Goal: Find specific page/section: Find specific page/section

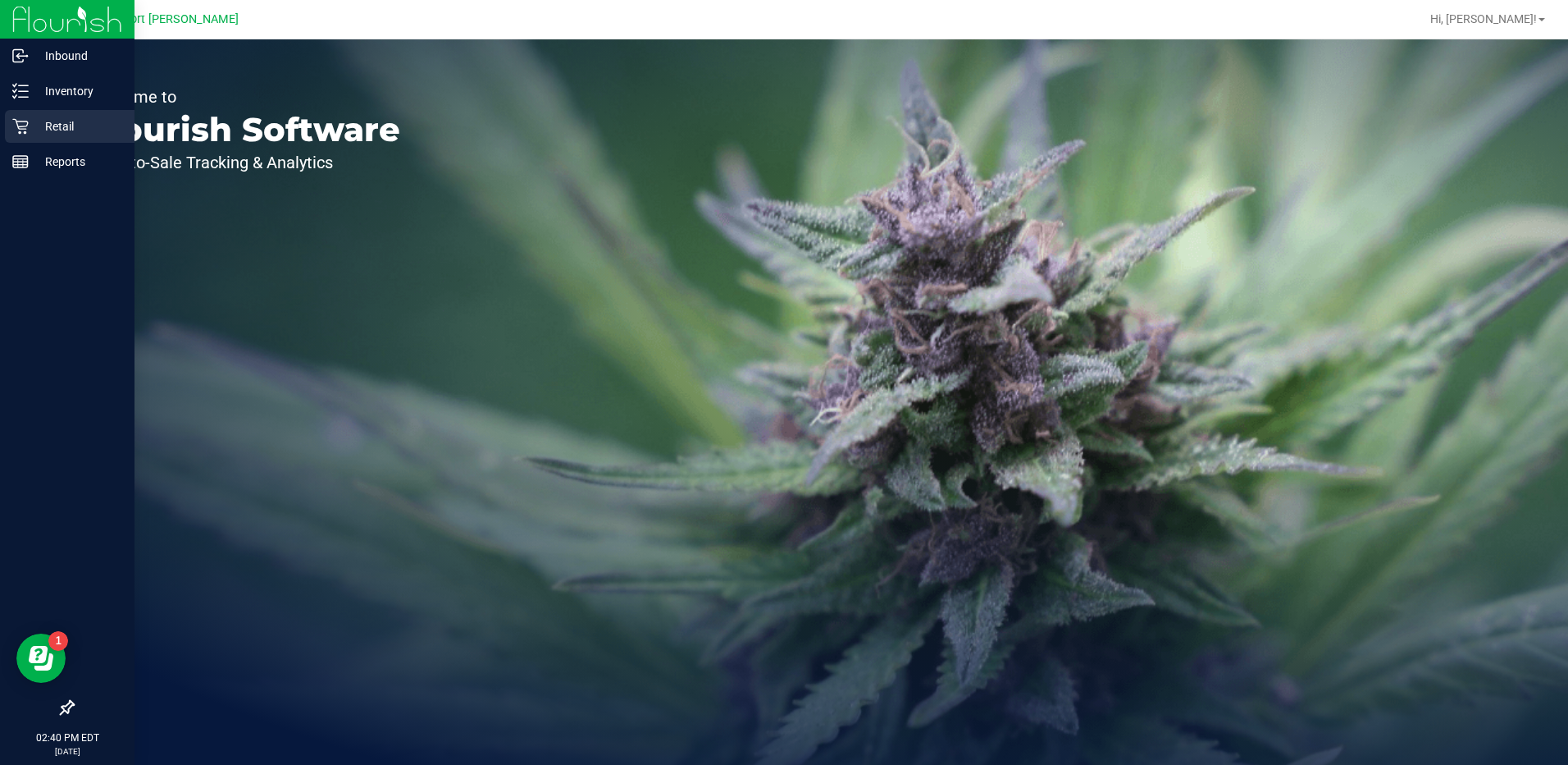
click at [30, 124] on p "Retail" at bounding box center [78, 126] width 98 height 20
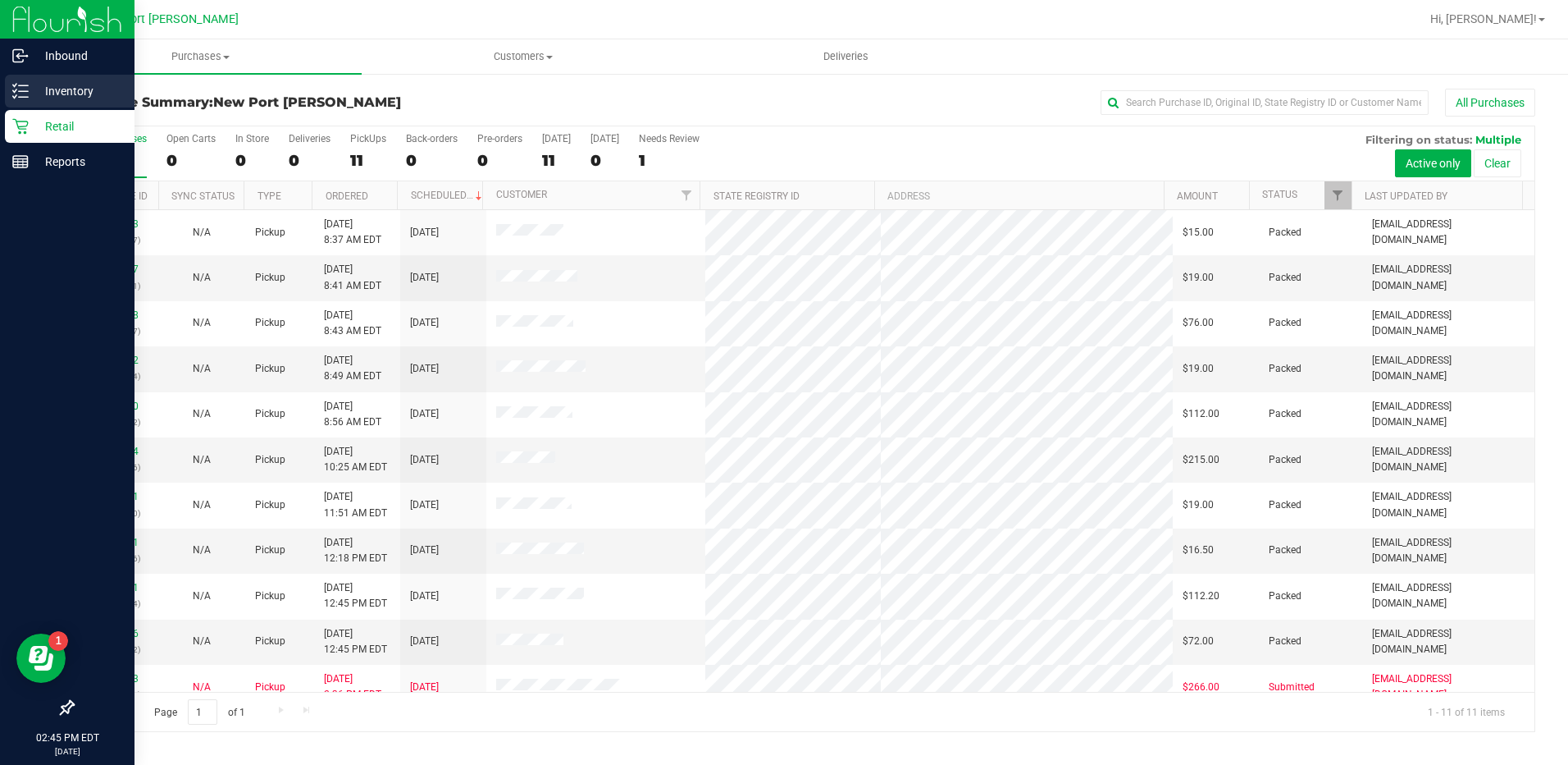
click at [35, 89] on p "Inventory" at bounding box center [78, 91] width 98 height 20
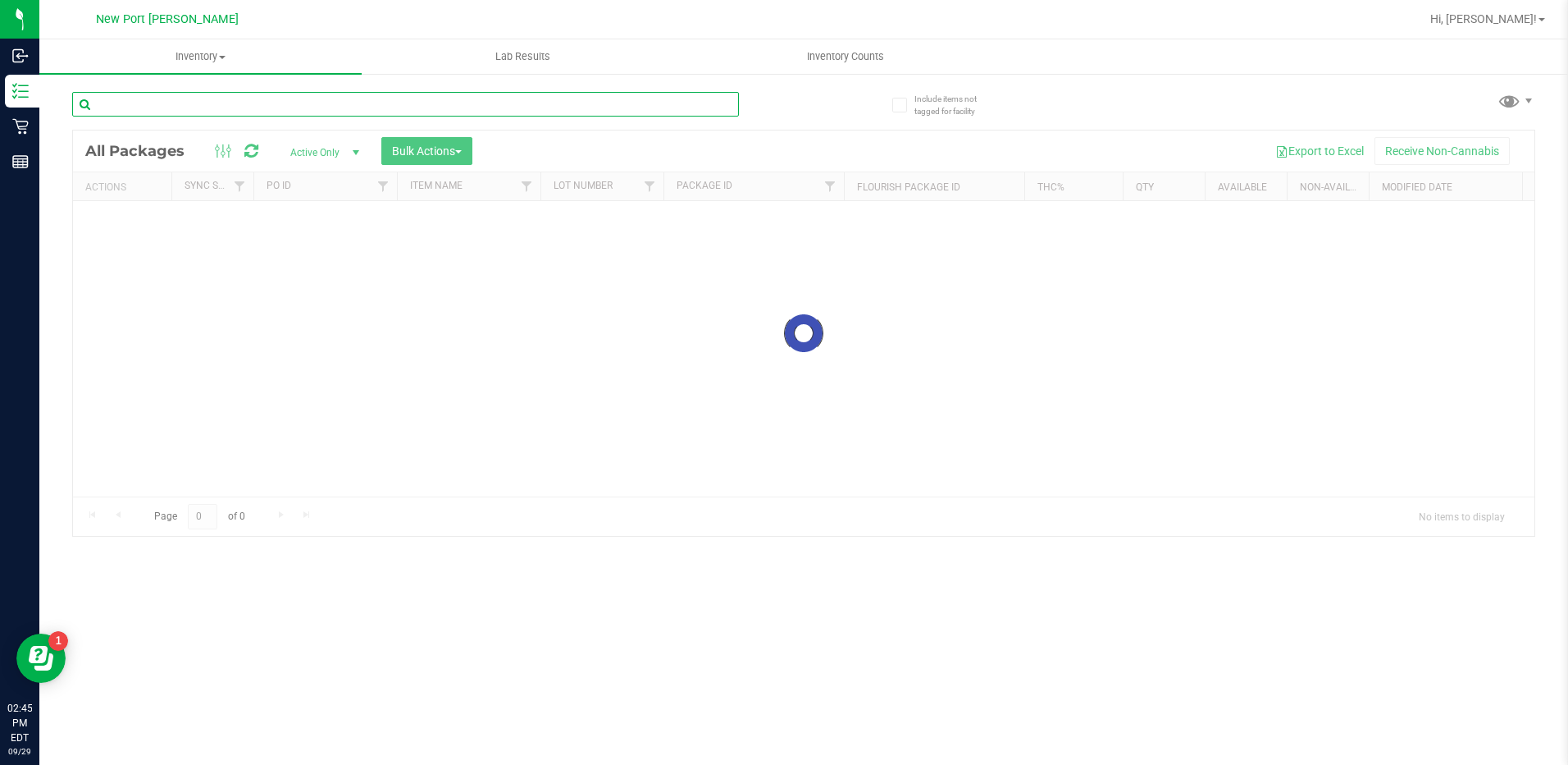
drag, startPoint x: 194, startPoint y: 105, endPoint x: 181, endPoint y: 105, distance: 13.0
click at [194, 104] on input "text" at bounding box center [406, 104] width 667 height 24
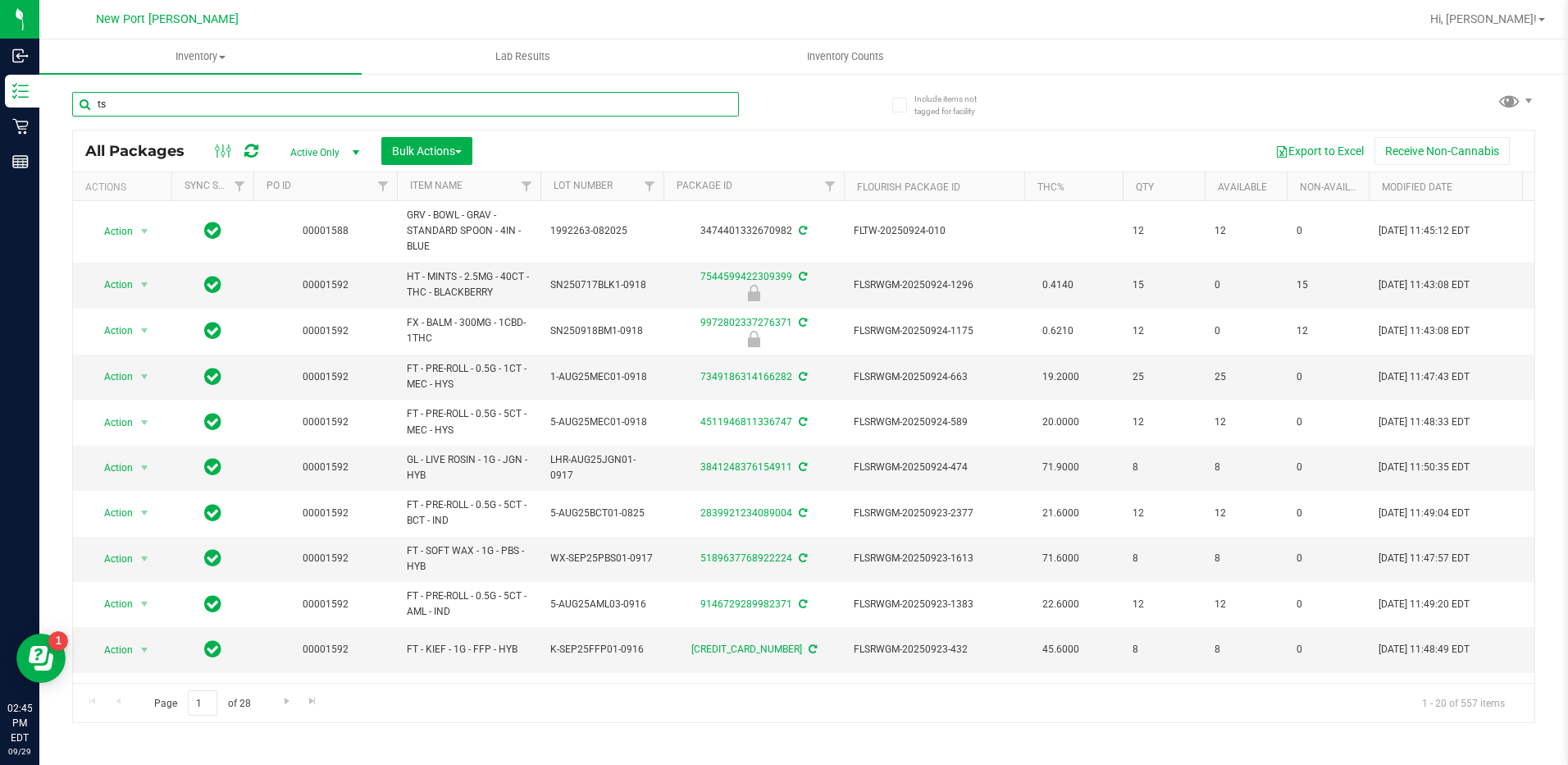
type input "tsk"
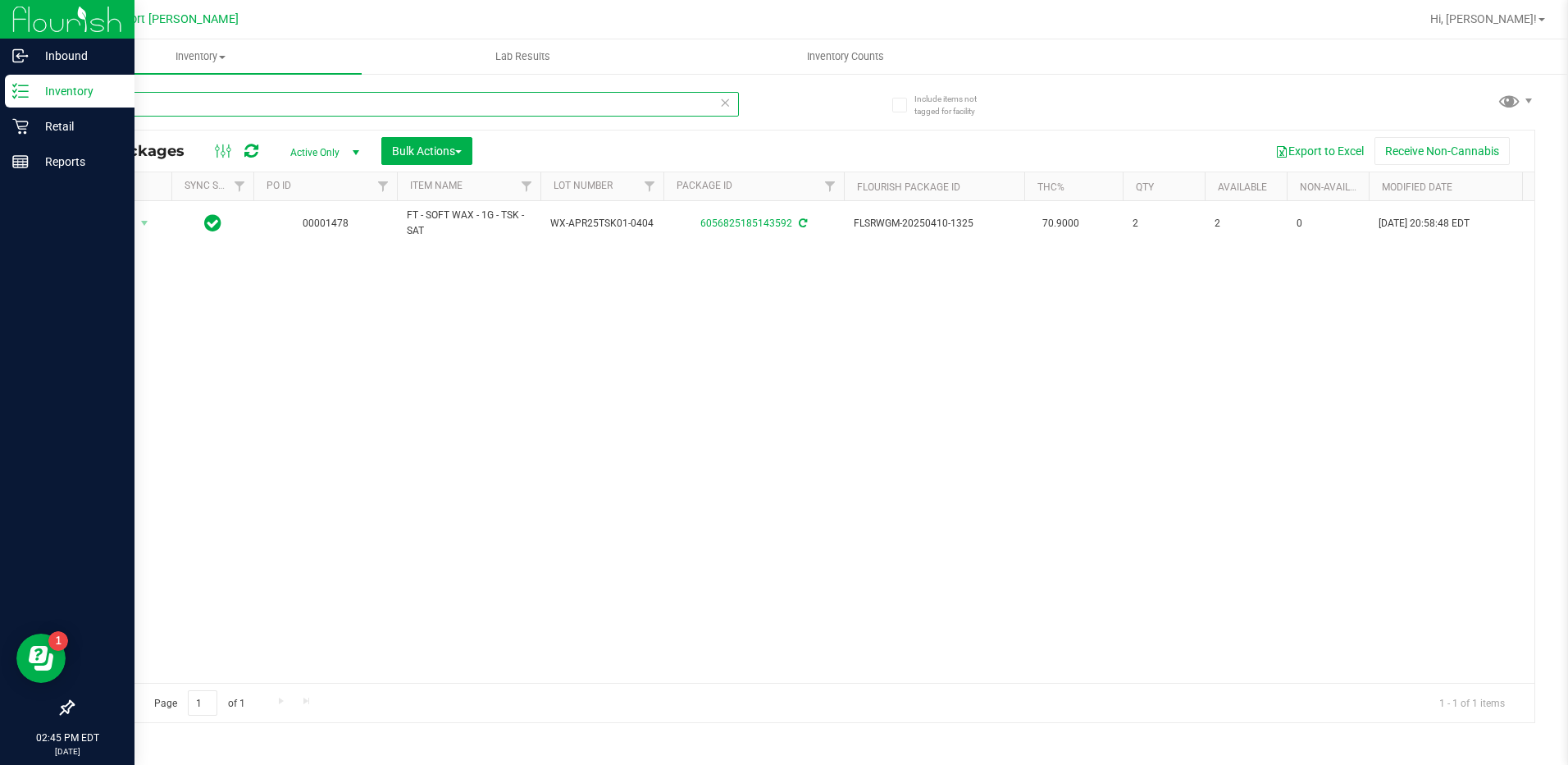
drag, startPoint x: 161, startPoint y: 105, endPoint x: 0, endPoint y: 90, distance: 161.7
click at [0, 91] on html "Inbound Inventory Retail Reports 02:45 PM EDT [DATE] 09/29 New Port [PERSON_NAM…" at bounding box center [784, 382] width 1568 height 765
